Goal: Information Seeking & Learning: Learn about a topic

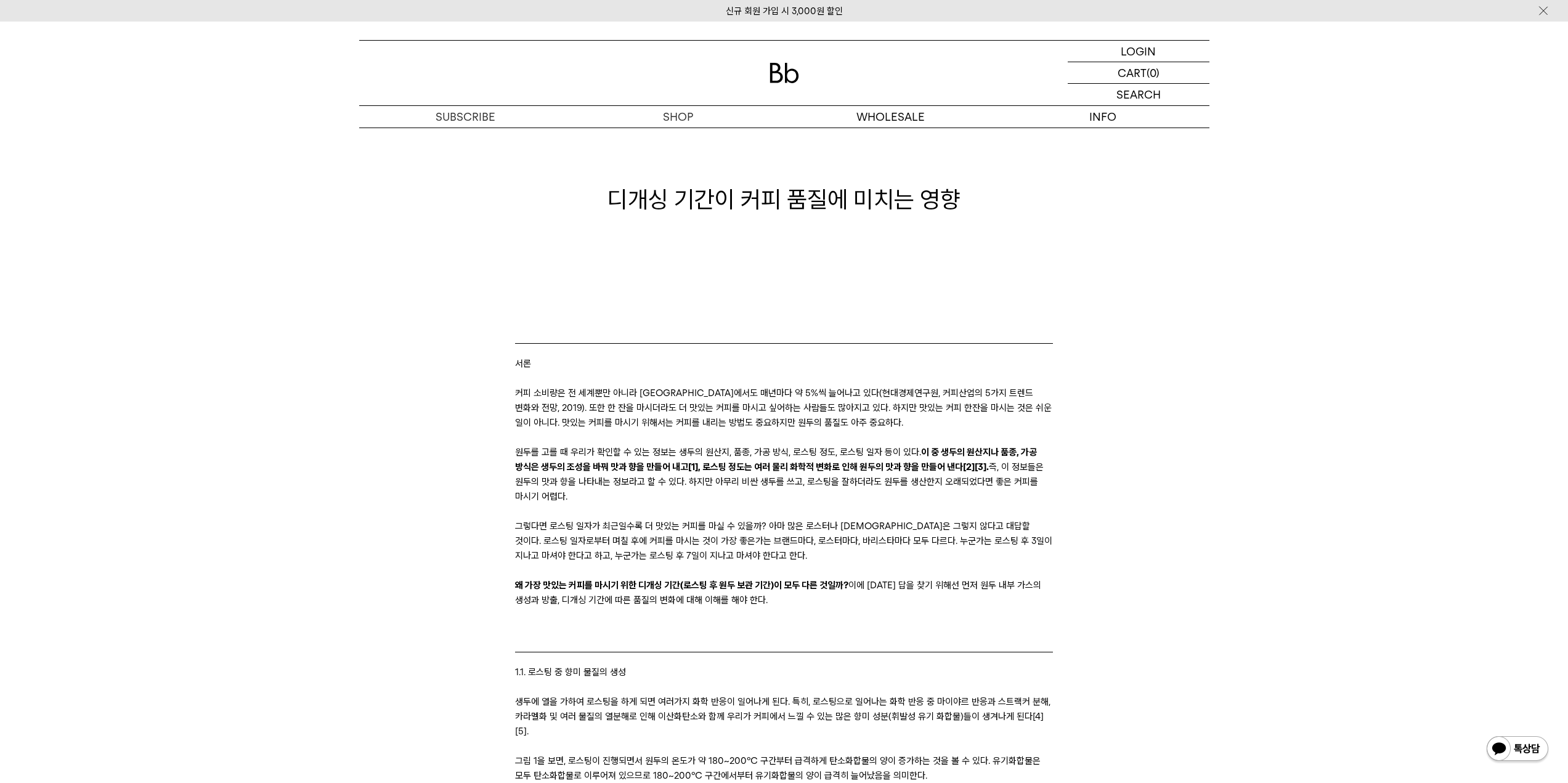
scroll to position [9, 0]
drag, startPoint x: 517, startPoint y: 395, endPoint x: 579, endPoint y: 433, distance: 72.7
click at [519, 394] on p "커피 소비량은 전 세계뿐만 아니라 [GEOGRAPHIC_DATA]에서도 매년마다 약 5%씩 늘어나고 있다(현대경제연구원, 커피산업의 5가지 트…" at bounding box center [784, 408] width 538 height 44
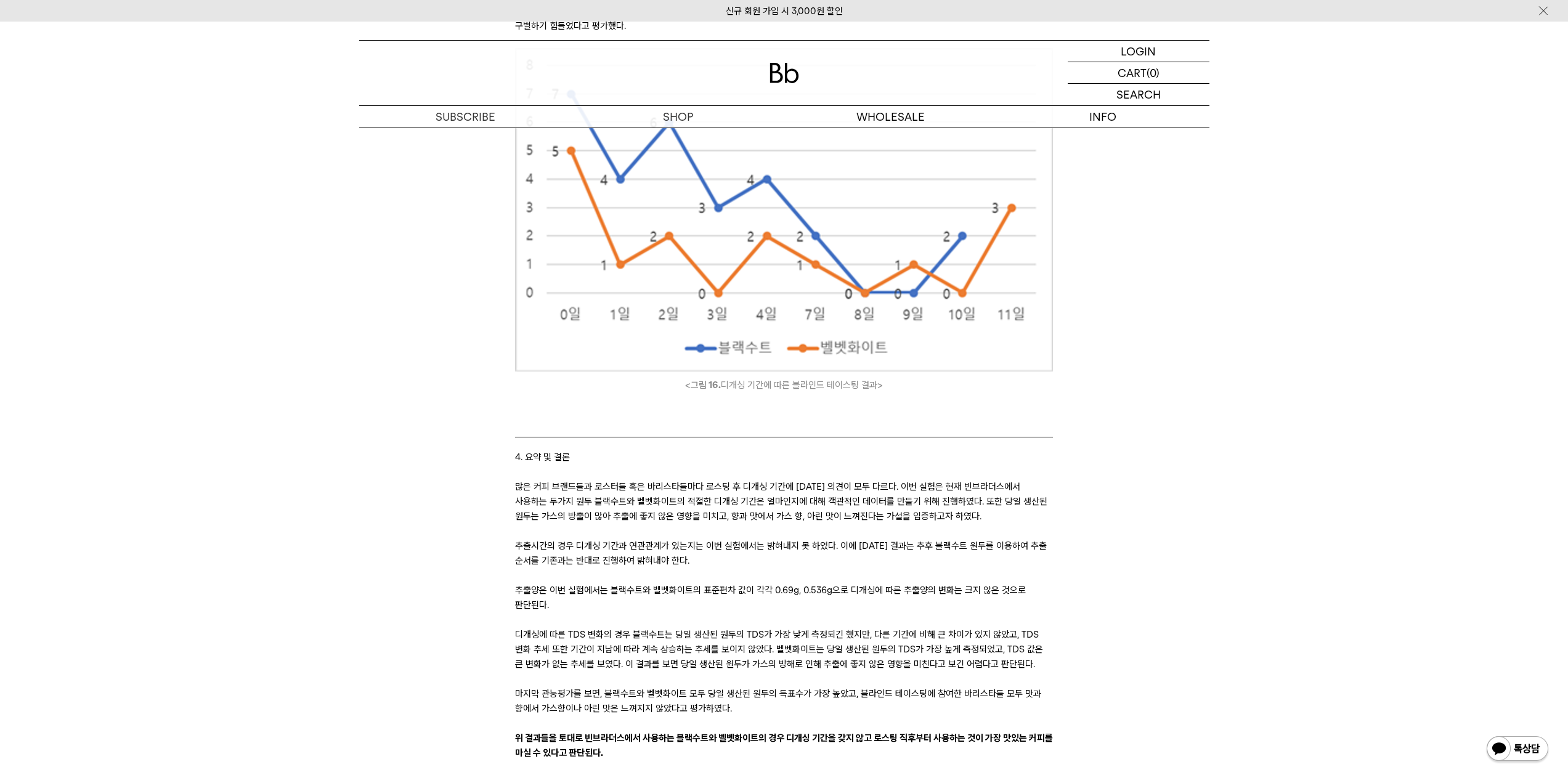
scroll to position [11748, 0]
drag, startPoint x: 801, startPoint y: 442, endPoint x: 875, endPoint y: 440, distance: 74.0
click at [875, 479] on p "많은 커피 브랜드들과 로스터들 혹은 바리스타들마다 로스팅 후 디개싱 기간에 [DATE] 의견이 모두 다르다. 이번 실험은 현재 빈브라더스에서 …" at bounding box center [784, 501] width 538 height 44
click at [820, 479] on p "많은 커피 브랜드들과 로스터들 혹은 바리스타들마다 로스팅 후 디개싱 기간에 [DATE] 의견이 모두 다르다. 이번 실험은 현재 빈브라더스에서 …" at bounding box center [784, 501] width 538 height 44
drag, startPoint x: 806, startPoint y: 438, endPoint x: 867, endPoint y: 437, distance: 61.0
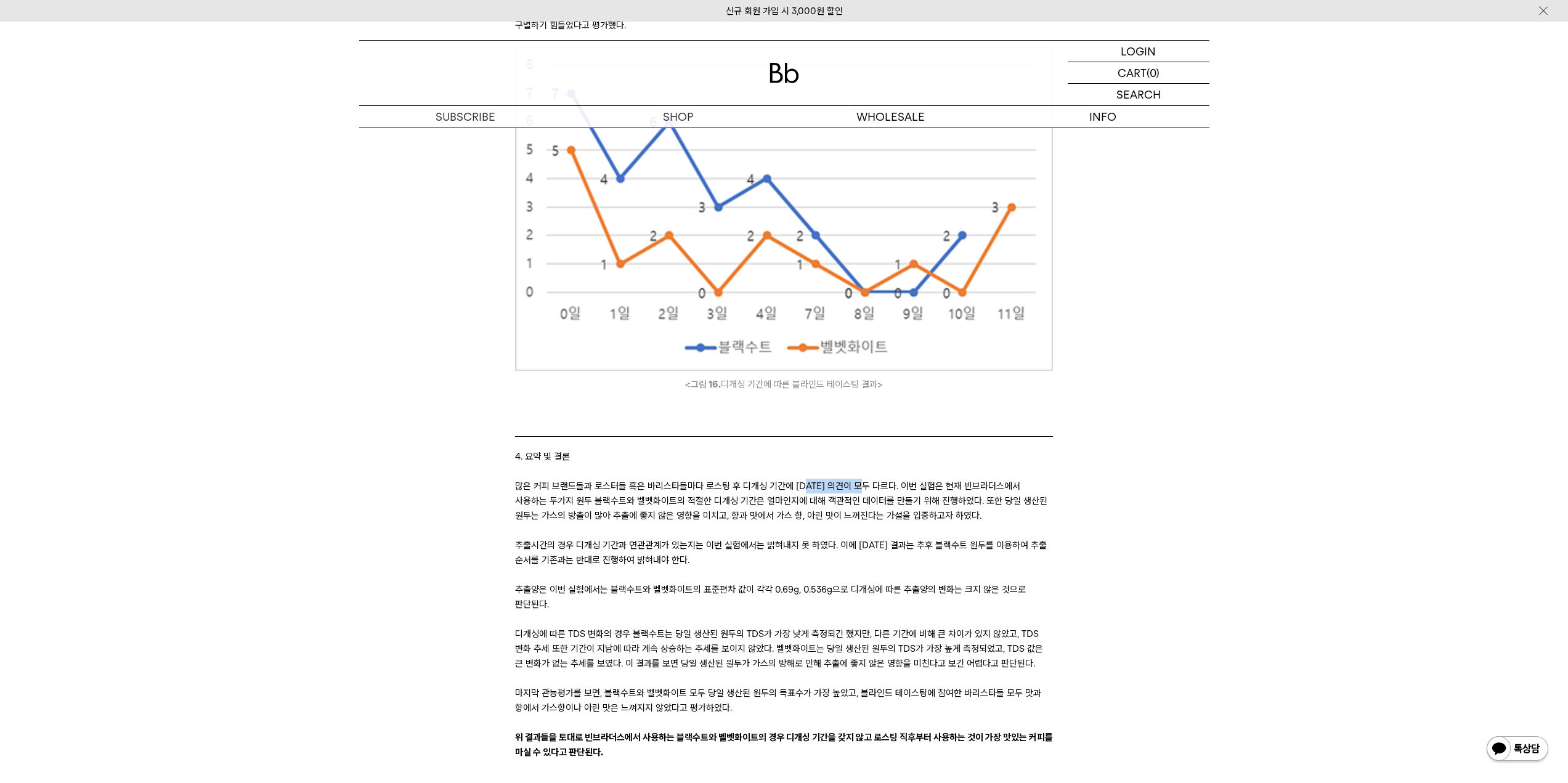
click at [867, 479] on p "많은 커피 브랜드들과 로스터들 혹은 바리스타들마다 로스팅 후 디개싱 기간에 [DATE] 의견이 모두 다르다. 이번 실험은 현재 빈브라더스에서 …" at bounding box center [784, 501] width 538 height 44
drag, startPoint x: 881, startPoint y: 441, endPoint x: 1043, endPoint y: 442, distance: 162.0
click at [1043, 479] on p "많은 커피 브랜드들과 로스터들 혹은 바리스타들마다 로스팅 후 디개싱 기간에 [DATE] 의견이 모두 다르다. 이번 실험은 현재 빈브라더스에서 …" at bounding box center [784, 501] width 538 height 44
drag, startPoint x: 962, startPoint y: 442, endPoint x: 1030, endPoint y: 447, distance: 68.2
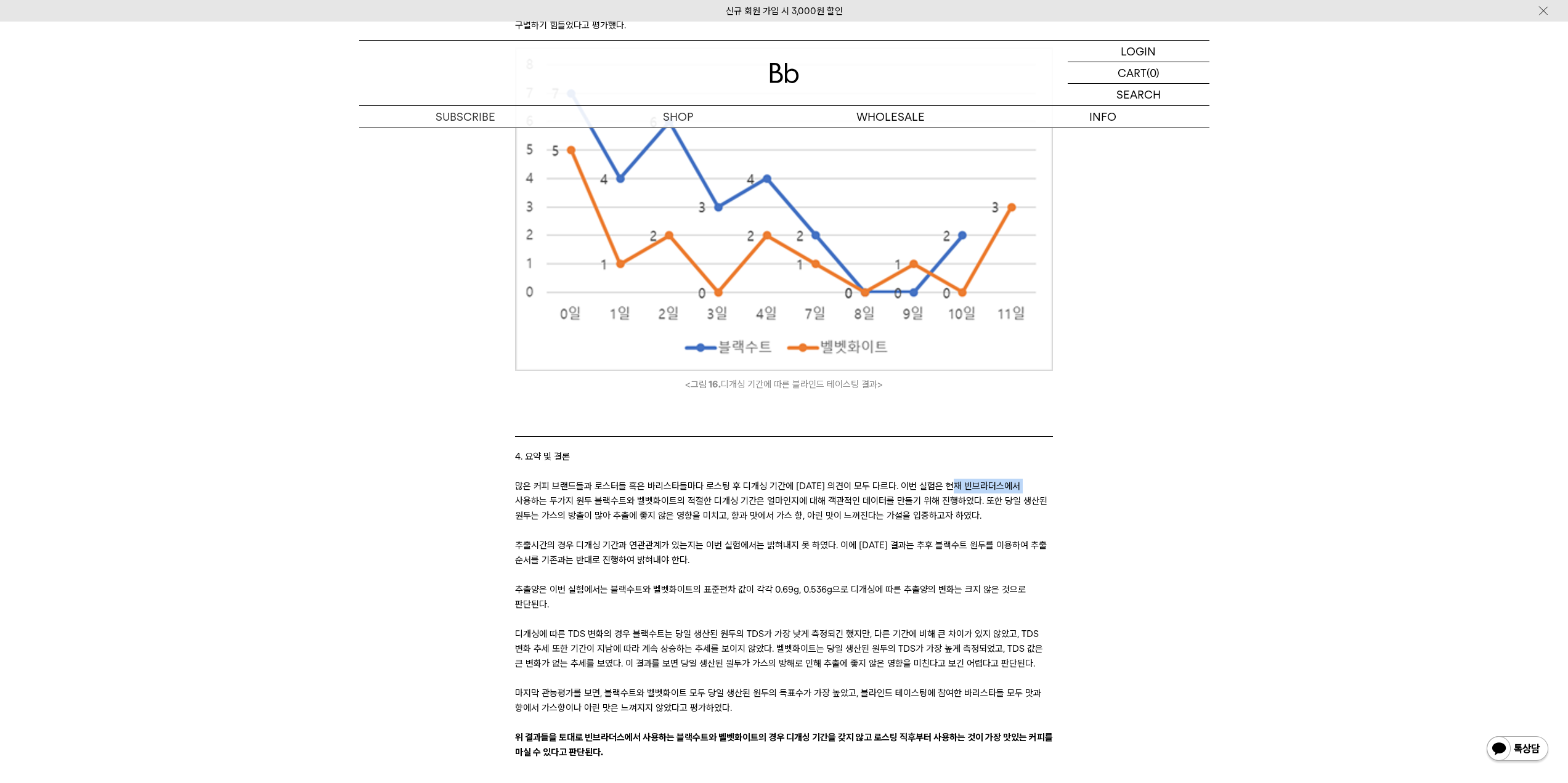
click at [1033, 479] on p "많은 커피 브랜드들과 로스터들 혹은 바리스타들마다 로스팅 후 디개싱 기간에 [DATE] 의견이 모두 다르다. 이번 실험은 현재 빈브라더스에서 …" at bounding box center [784, 501] width 538 height 44
drag, startPoint x: 556, startPoint y: 455, endPoint x: 669, endPoint y: 456, distance: 113.0
click at [665, 479] on p "많은 커피 브랜드들과 로스터들 혹은 바리스타들마다 로스팅 후 디개싱 기간에 [DATE] 의견이 모두 다르다. 이번 실험은 현재 빈브라더스에서 …" at bounding box center [784, 501] width 538 height 44
drag, startPoint x: 692, startPoint y: 455, endPoint x: 1042, endPoint y: 456, distance: 350.0
click at [1042, 479] on p "많은 커피 브랜드들과 로스터들 혹은 바리스타들마다 로스팅 후 디개싱 기간에 [DATE] 의견이 모두 다르다. 이번 실험은 현재 빈브라더스에서 …" at bounding box center [784, 501] width 538 height 44
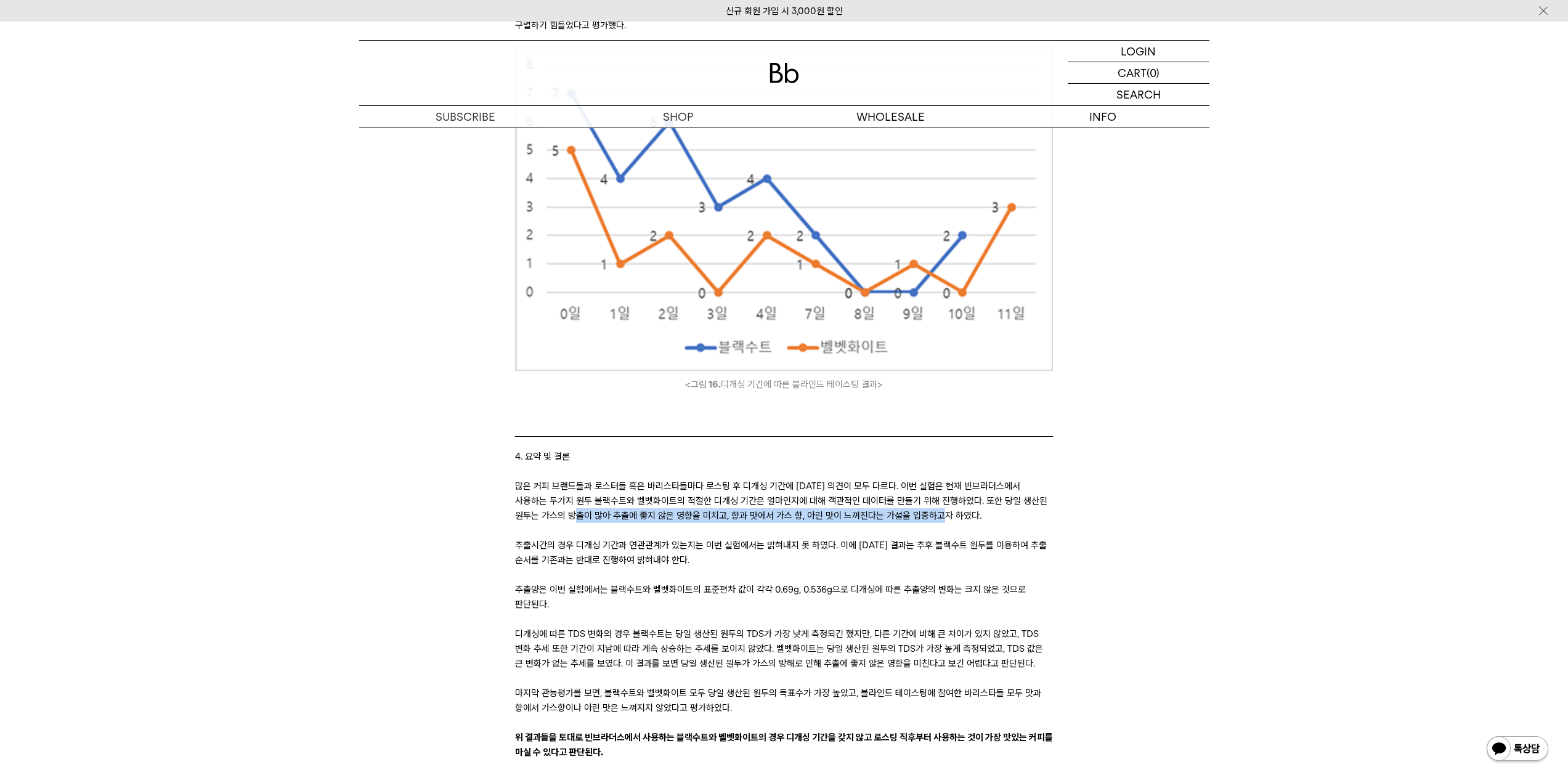
drag, startPoint x: 579, startPoint y: 469, endPoint x: 863, endPoint y: 479, distance: 284.2
click at [939, 479] on p "많은 커피 브랜드들과 로스터들 혹은 바리스타들마다 로스팅 후 디개싱 기간에 [DATE] 의견이 모두 다르다. 이번 실험은 현재 빈브라더스에서 …" at bounding box center [784, 501] width 538 height 44
drag, startPoint x: 617, startPoint y: 501, endPoint x: 962, endPoint y: 505, distance: 345.0
click at [977, 538] on p "추출시간의 경우 디개싱 기간과 연관관계가 있는지는 이번 실험에서는 밝혀내지 못 하였다. 이에 [DATE] 결과는 추후 블랙수트 원두를 이용하여…" at bounding box center [784, 553] width 538 height 30
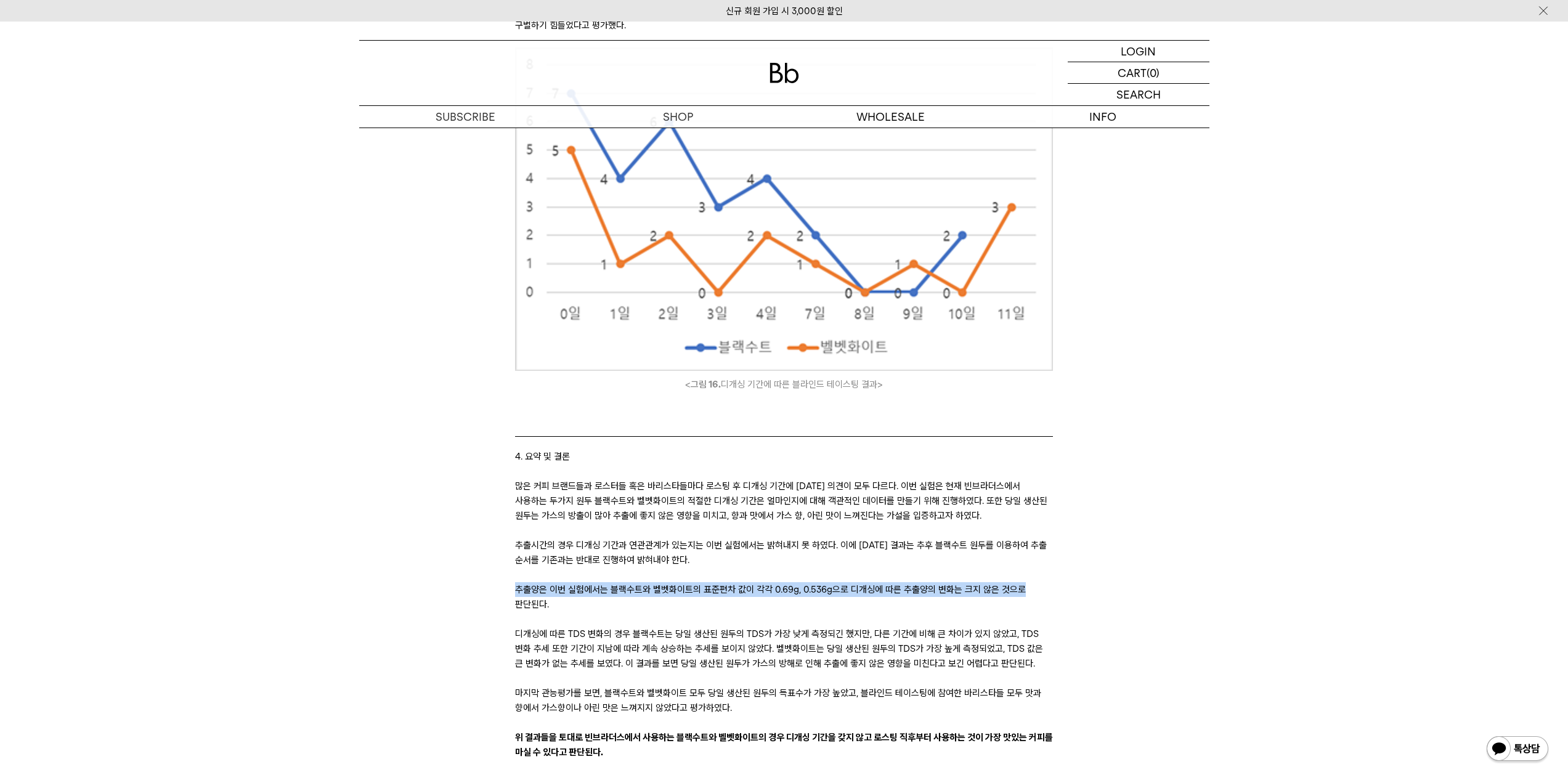
drag, startPoint x: 512, startPoint y: 541, endPoint x: 1057, endPoint y: 547, distance: 545.0
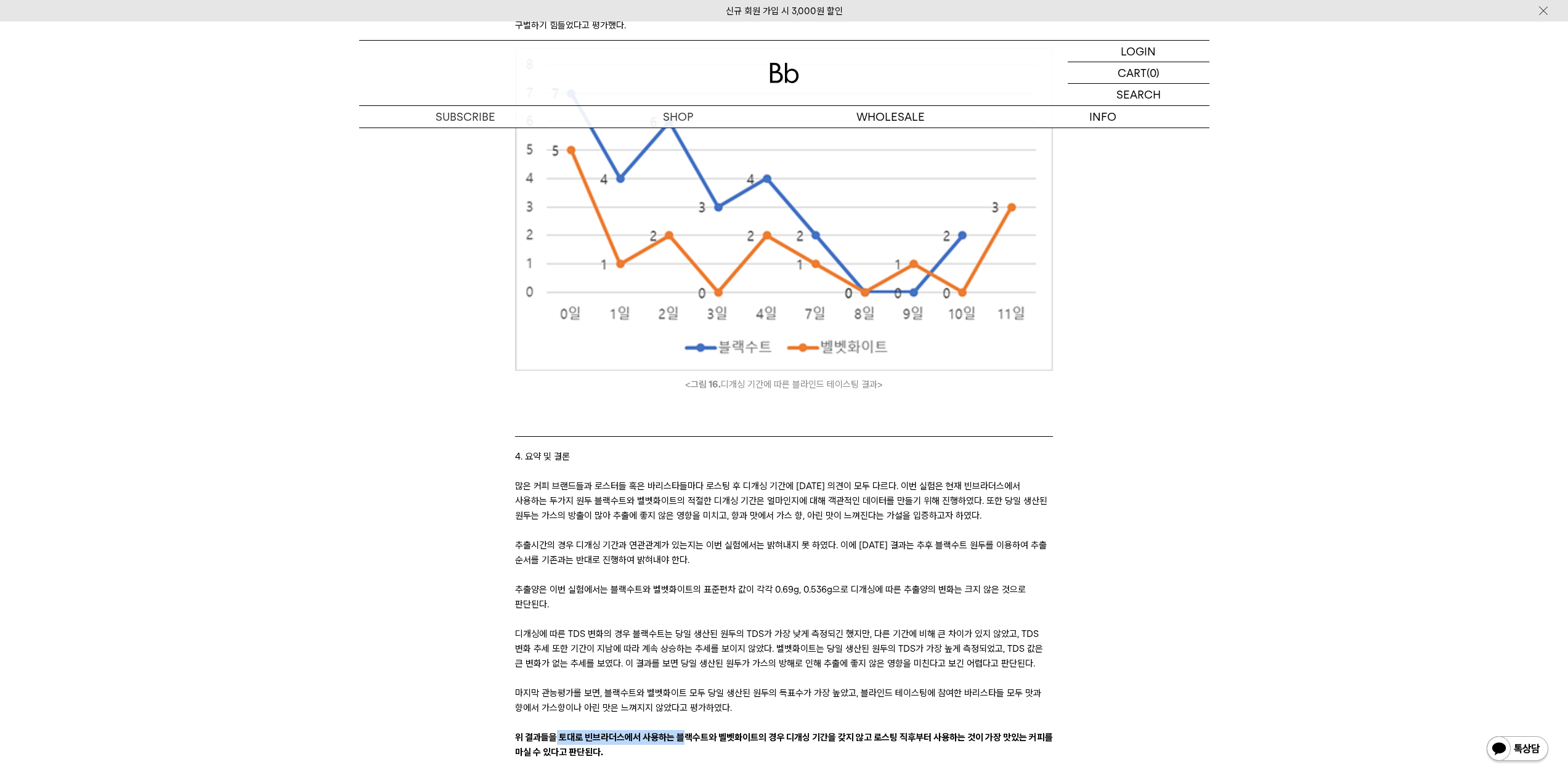
drag, startPoint x: 557, startPoint y: 693, endPoint x: 681, endPoint y: 690, distance: 124.0
click at [681, 732] on strong "위 결과들을 토대로 빈브라더스에서 사용하는 블랙수트와 벨벳화이트의 경우 디개싱 기간을 갖지 않고 로스팅 직후부터 사용하는 것이 가장 맛있는 커…" at bounding box center [784, 744] width 538 height 26
click at [716, 732] on strong "위 결과들을 토대로 빈브라더스에서 사용하는 블랙수트와 벨벳화이트의 경우 디개싱 기간을 갖지 않고 로스팅 직후부터 사용하는 것이 가장 맛있는 커…" at bounding box center [784, 744] width 538 height 26
drag, startPoint x: 676, startPoint y: 695, endPoint x: 784, endPoint y: 694, distance: 108.0
click at [784, 732] on strong "위 결과들을 토대로 빈브라더스에서 사용하는 블랙수트와 벨벳화이트의 경우 디개싱 기간을 갖지 않고 로스팅 직후부터 사용하는 것이 가장 맛있는 커…" at bounding box center [784, 744] width 538 height 26
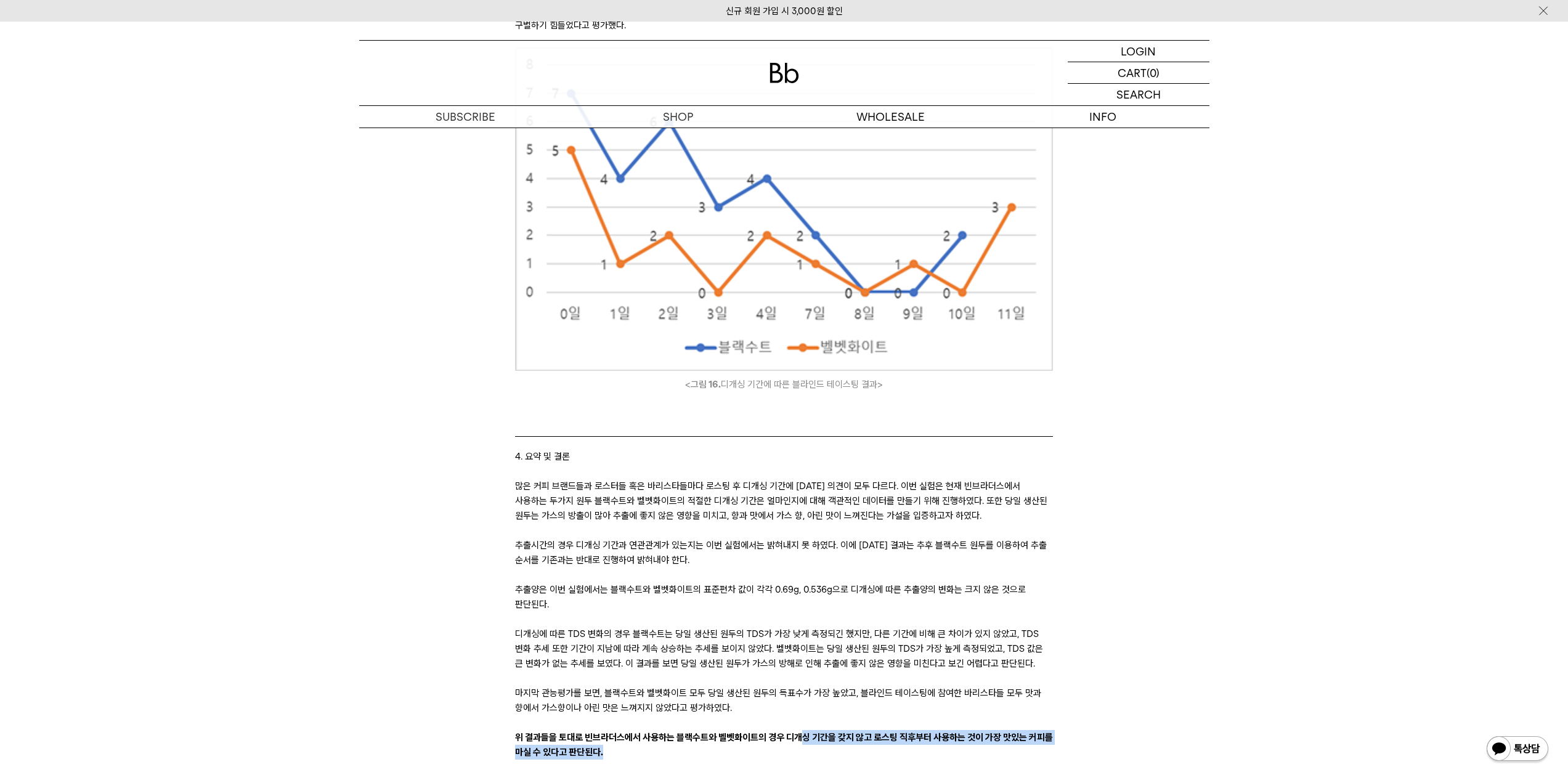
drag, startPoint x: 802, startPoint y: 696, endPoint x: 1068, endPoint y: 708, distance: 266.3
click at [991, 730] on p "위 결과들을 토대로 빈브라더스에서 사용하는 블랙수트와 벨벳화이트의 경우 디개싱 기간을 갖지 않고 로스팅 직후부터 사용하는 것이 가장 맛있는 커…" at bounding box center [784, 745] width 538 height 30
drag, startPoint x: 874, startPoint y: 693, endPoint x: 1070, endPoint y: 693, distance: 196.0
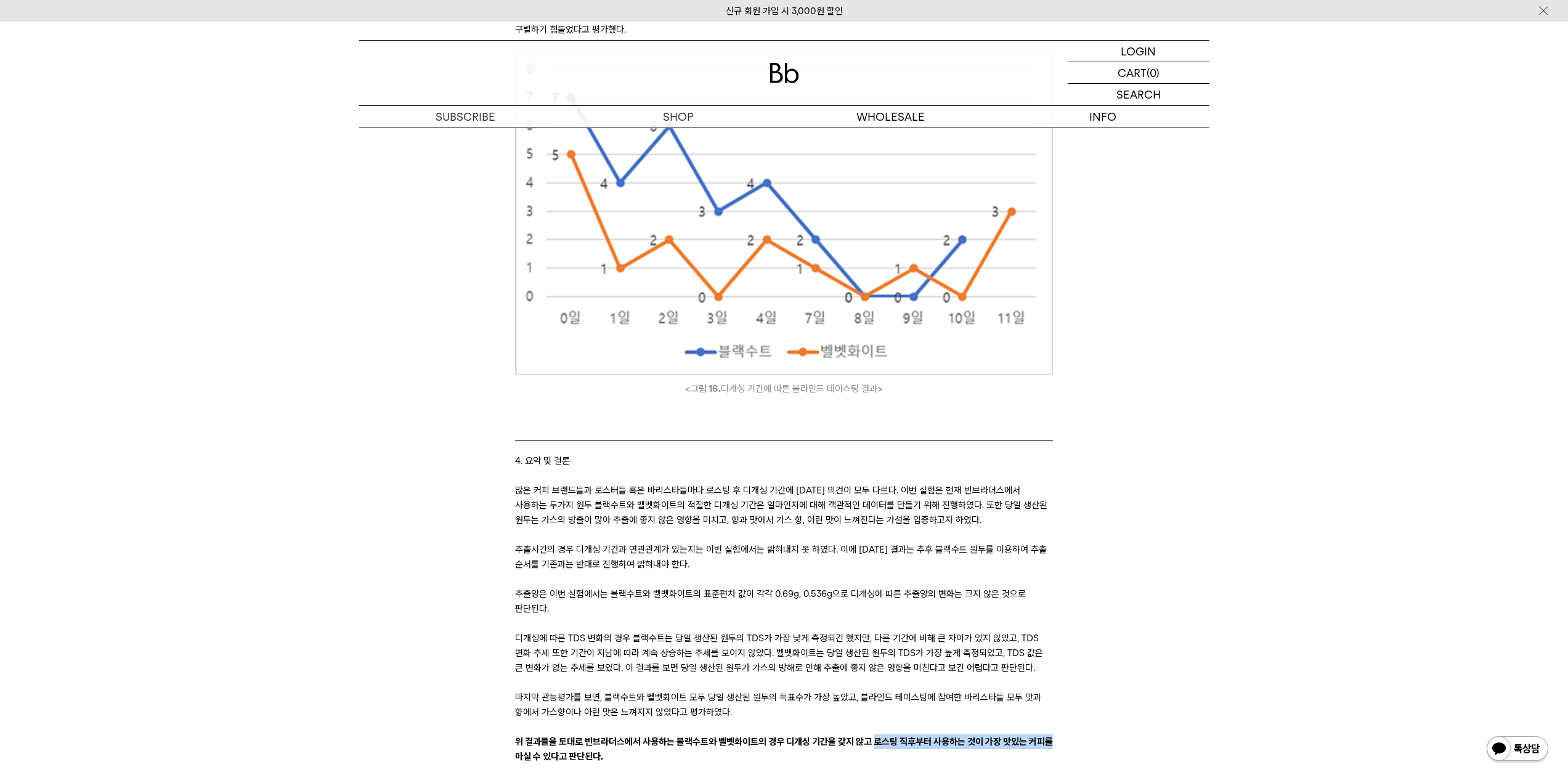
scroll to position [11743, 0]
drag, startPoint x: 878, startPoint y: 344, endPoint x: 693, endPoint y: 347, distance: 185.0
click at [693, 382] on icon "< 그림 16. 디개싱 기간에 따른 블라인드 테이스팅 결과>" at bounding box center [784, 389] width 538 height 15
drag, startPoint x: 609, startPoint y: 657, endPoint x: 752, endPoint y: 656, distance: 143.0
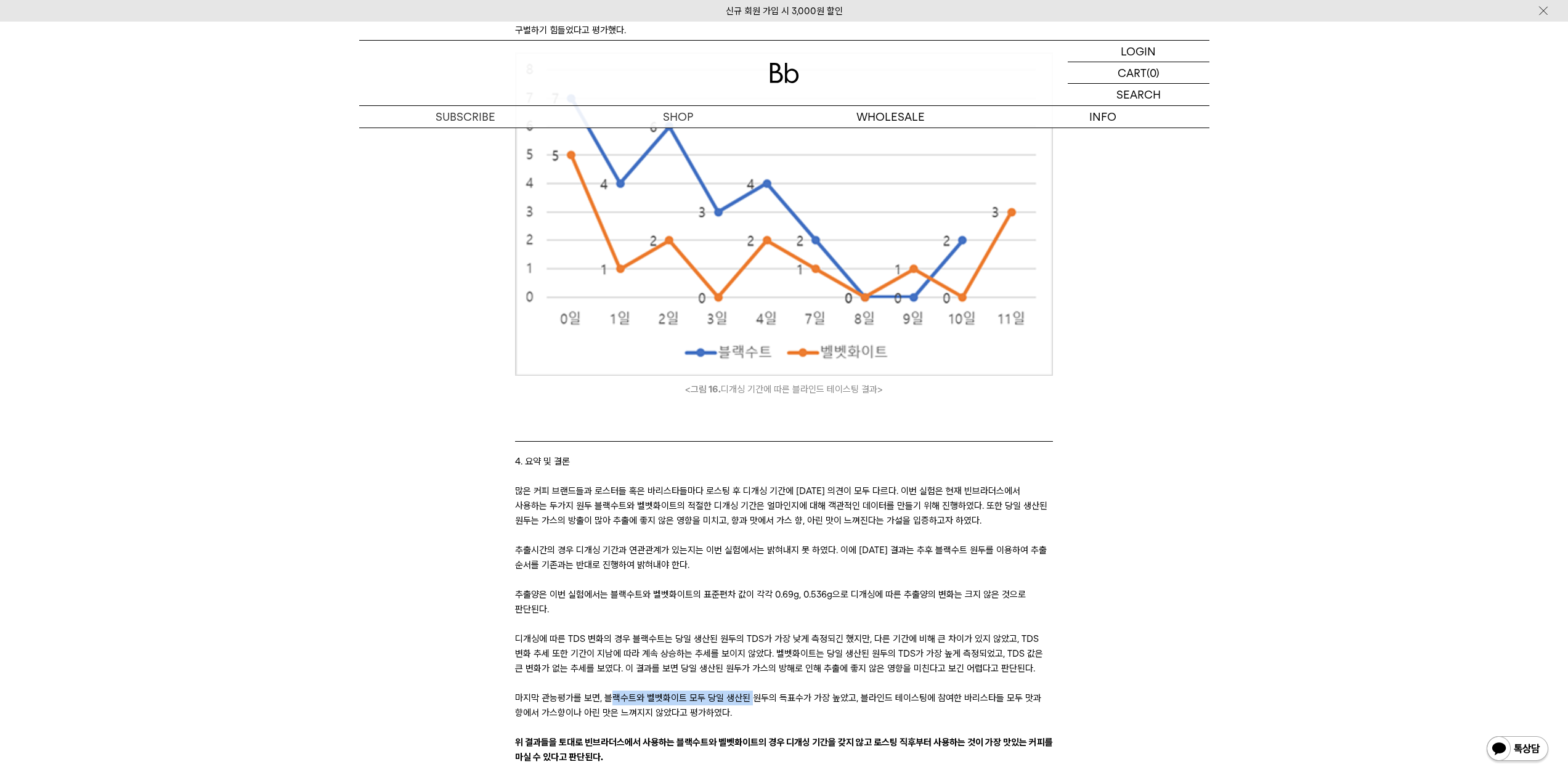
click at [752, 690] on p "마지막 관능평가를 보면, 블랙수트와 벨벳화이트 모두 당일 생산된 원두의 득표수가 가장 높았고, 블라인드 테이스팅에 참여한 바리스타들 모두 맛과…" at bounding box center [784, 705] width 538 height 30
drag, startPoint x: 752, startPoint y: 660, endPoint x: 732, endPoint y: 660, distance: 20.0
click at [752, 690] on p "마지막 관능평가를 보면, 블랙수트와 벨벳화이트 모두 당일 생산된 원두의 득표수가 가장 높았고, 블라인드 테이스팅에 참여한 바리스타들 모두 맛과…" at bounding box center [784, 705] width 538 height 30
drag, startPoint x: 723, startPoint y: 656, endPoint x: 791, endPoint y: 652, distance: 68.1
click at [779, 690] on p "마지막 관능평가를 보면, 블랙수트와 벨벳화이트 모두 당일 생산된 원두의 득표수가 가장 높았고, 블라인드 테이스팅에 참여한 바리스타들 모두 맛과…" at bounding box center [784, 705] width 538 height 30
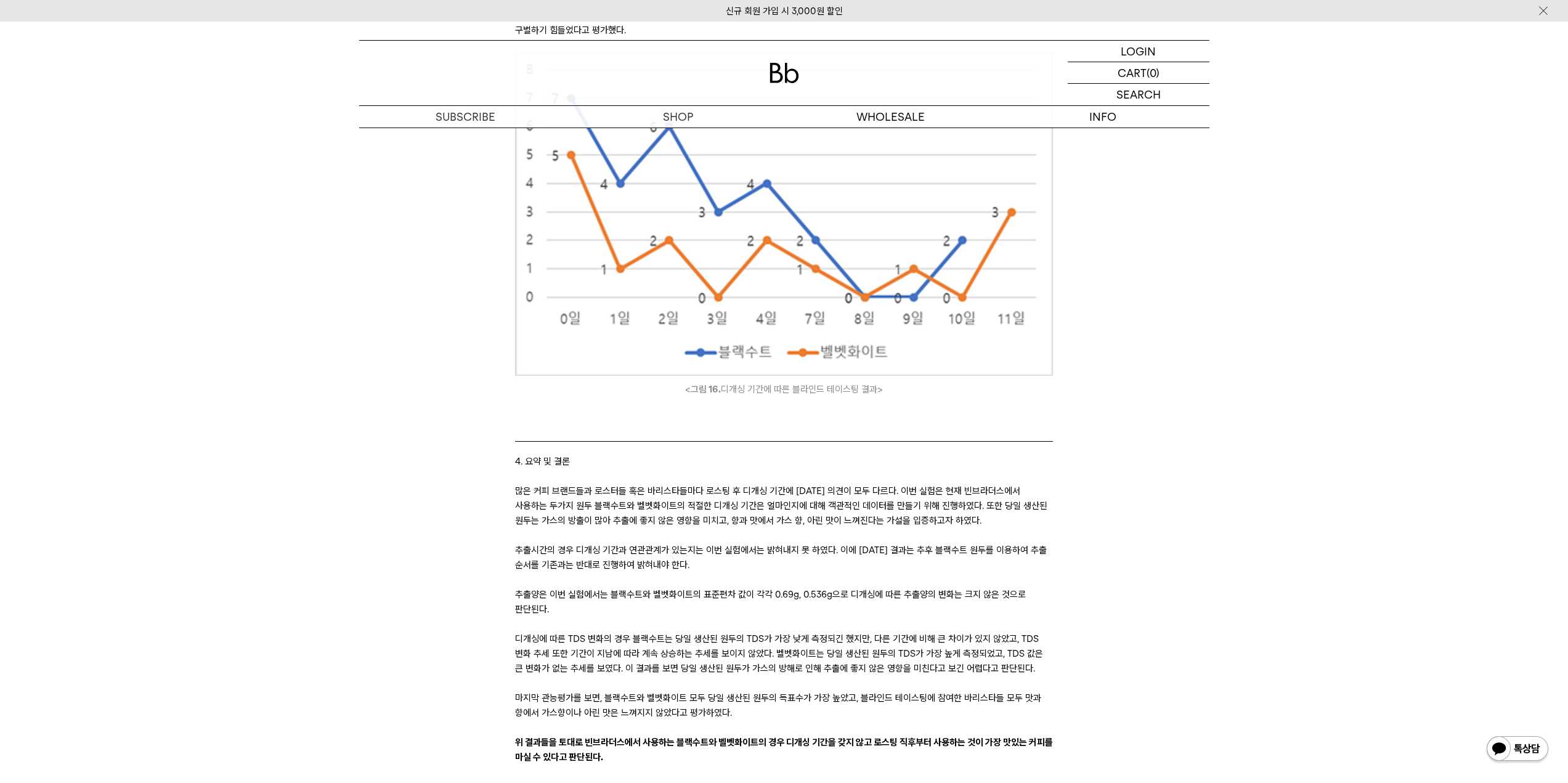
click at [791, 690] on p "마지막 관능평가를 보면, 블랙수트와 벨벳화이트 모두 당일 생산된 원두의 득표수가 가장 높았고, 블라인드 테이스팅에 참여한 바리스타들 모두 맛과…" at bounding box center [784, 705] width 538 height 30
drag, startPoint x: 780, startPoint y: 654, endPoint x: 842, endPoint y: 654, distance: 62.0
click at [842, 690] on p "마지막 관능평가를 보면, 블랙수트와 벨벳화이트 모두 당일 생산된 원두의 득표수가 가장 높았고, 블라인드 테이스팅에 참여한 바리스타들 모두 맛과…" at bounding box center [784, 705] width 538 height 30
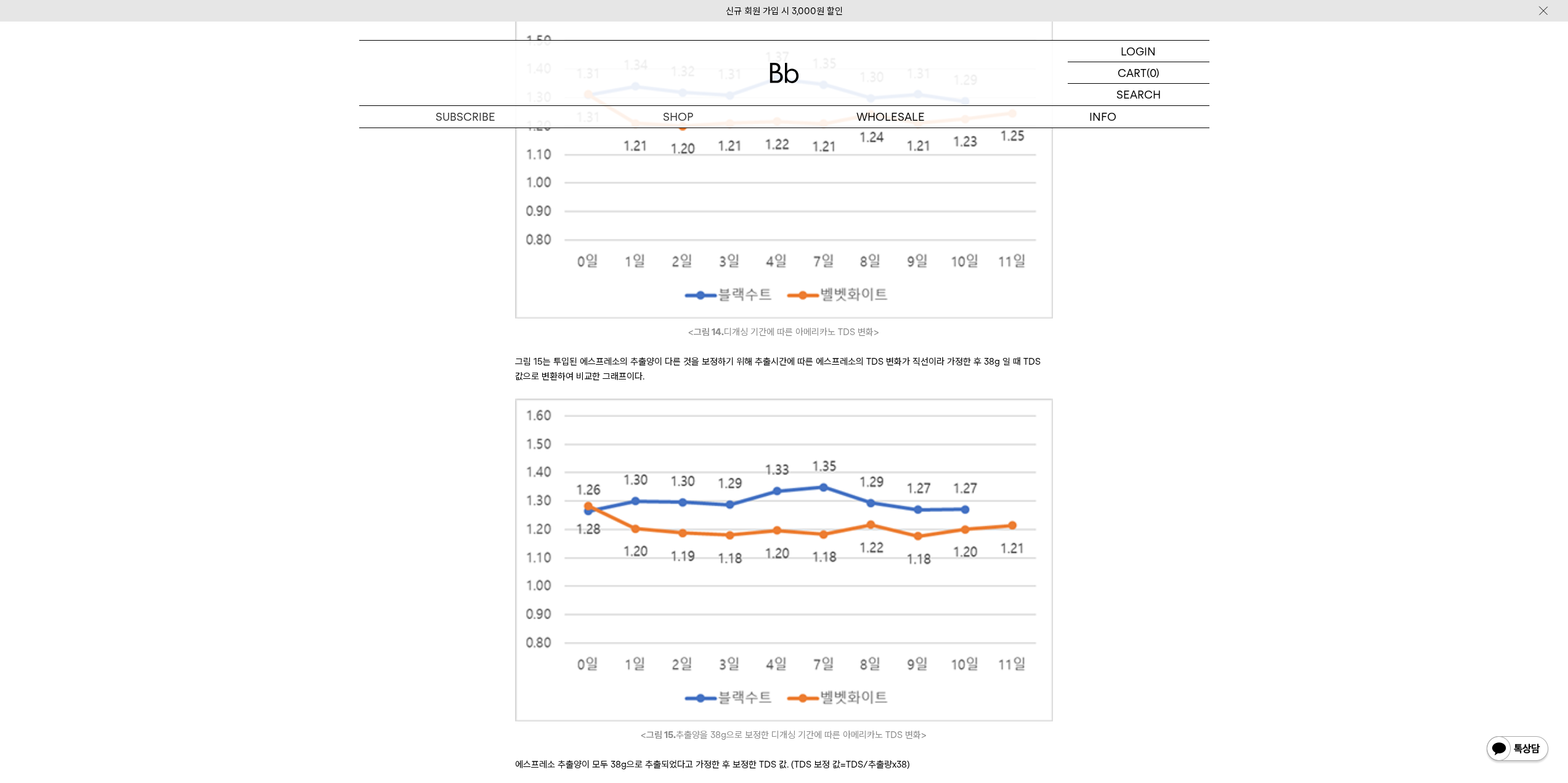
scroll to position [10699, 0]
drag, startPoint x: 593, startPoint y: 719, endPoint x: 946, endPoint y: 721, distance: 353.0
click at [946, 758] on p "에스프레소 추출양이 모두 38g으로 추출되었다고 가정한 후 보정한 TDS 값. (TDS 보정 값=TDS/추출량x38)" at bounding box center [784, 765] width 538 height 15
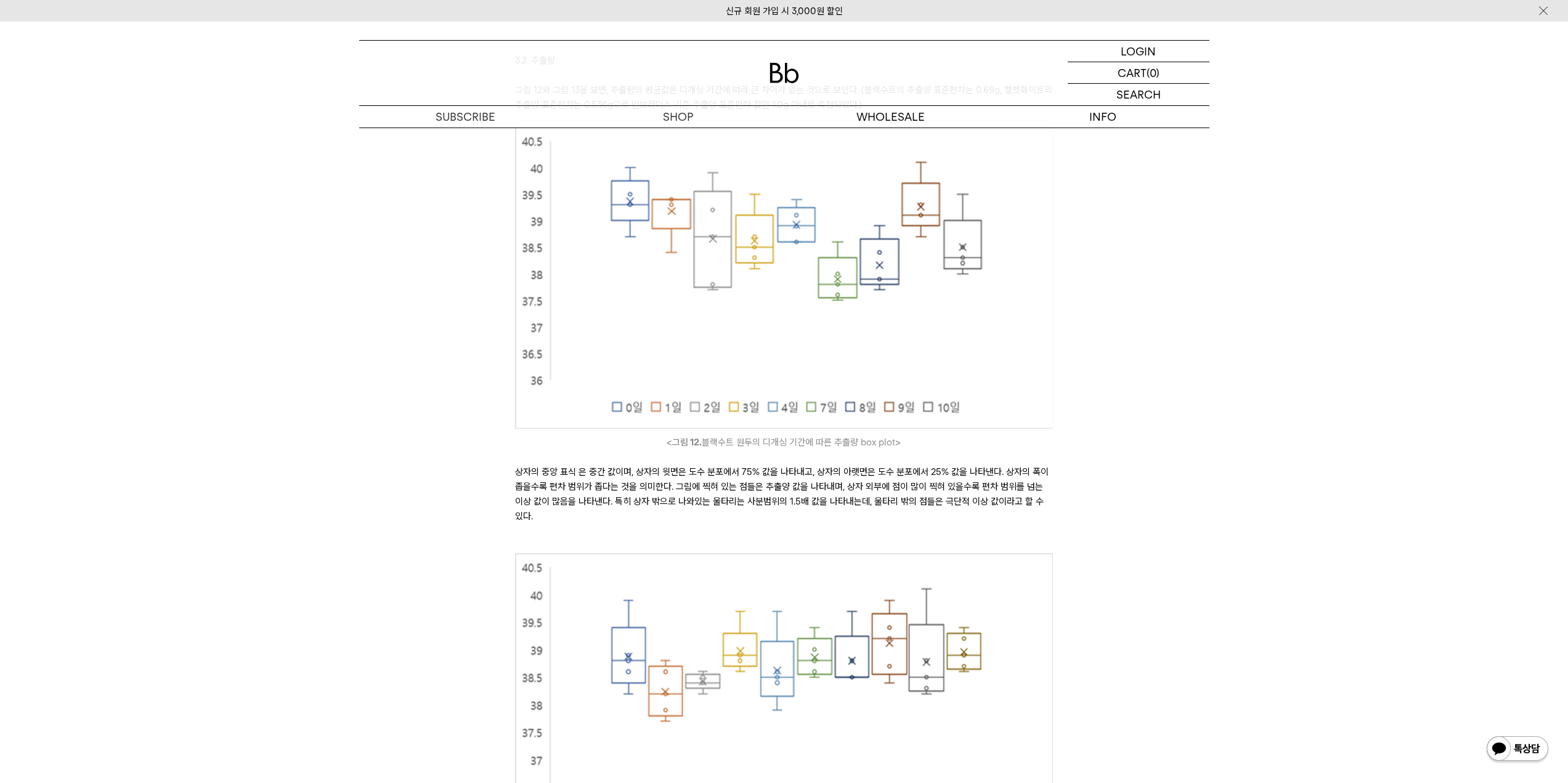
scroll to position [9528, 0]
